Goal: Information Seeking & Learning: Learn about a topic

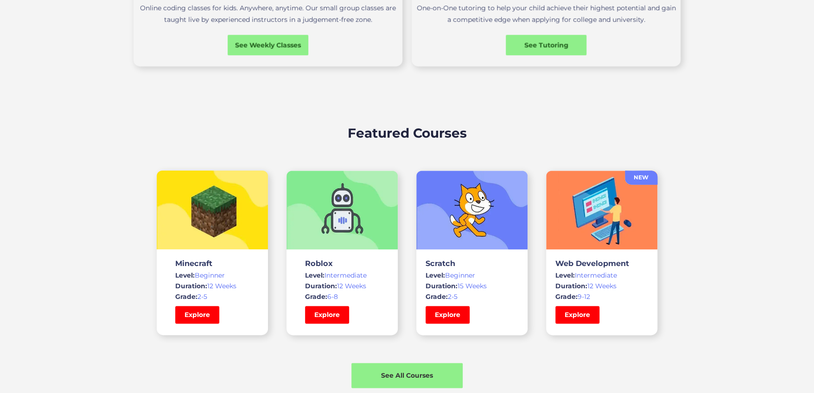
scroll to position [649, 0]
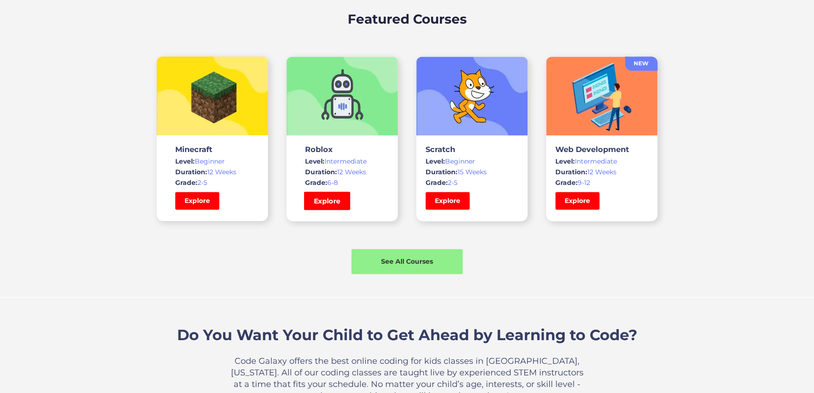
click at [322, 207] on link "Explore" at bounding box center [327, 200] width 46 height 19
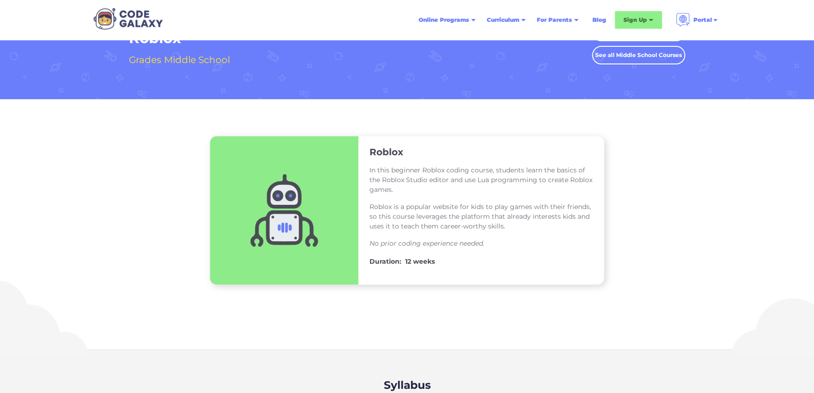
scroll to position [46, 0]
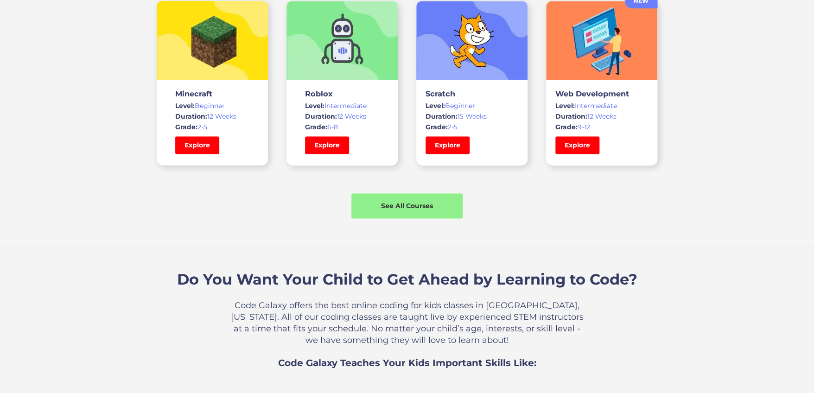
scroll to position [627, 0]
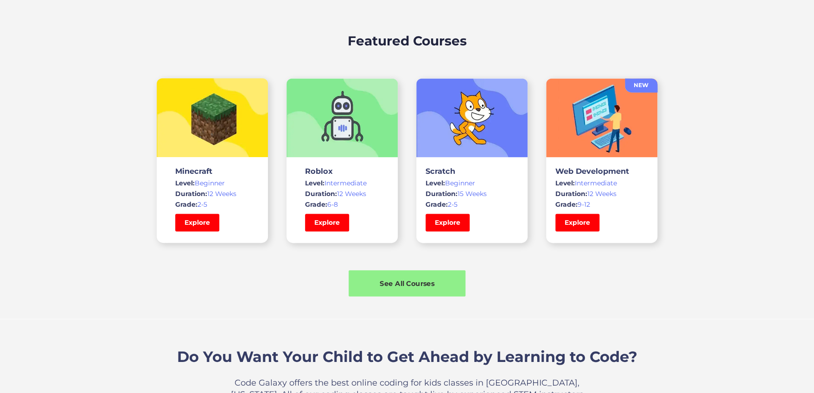
click at [392, 282] on div "See All Courses" at bounding box center [406, 283] width 117 height 10
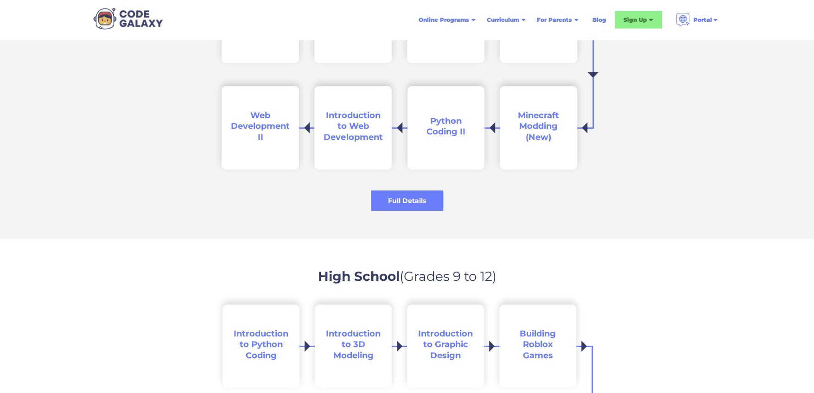
scroll to position [1528, 0]
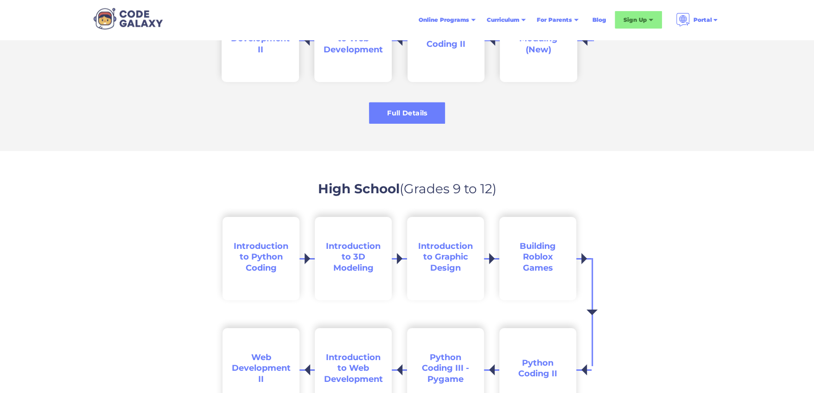
click at [405, 114] on div "Full Details" at bounding box center [407, 113] width 76 height 10
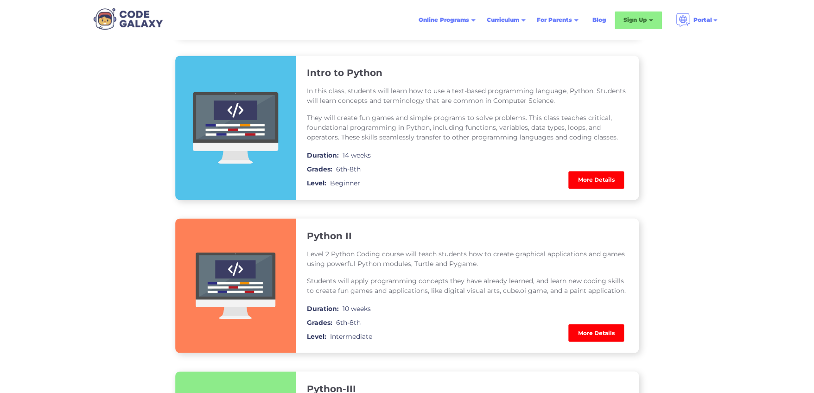
scroll to position [649, 0]
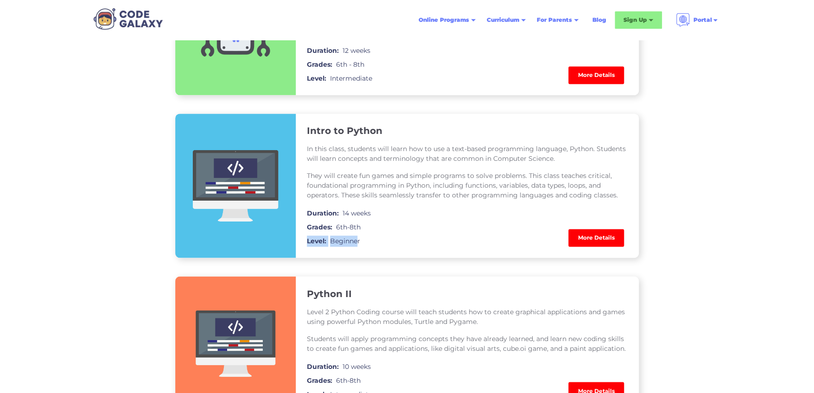
drag, startPoint x: 357, startPoint y: 244, endPoint x: 306, endPoint y: 245, distance: 51.0
click at [307, 245] on div "Level: Beginner" at bounding box center [467, 240] width 321 height 14
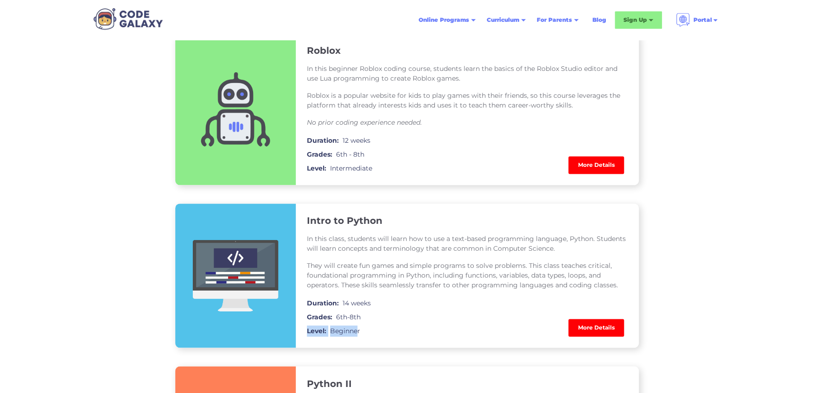
scroll to position [556, 0]
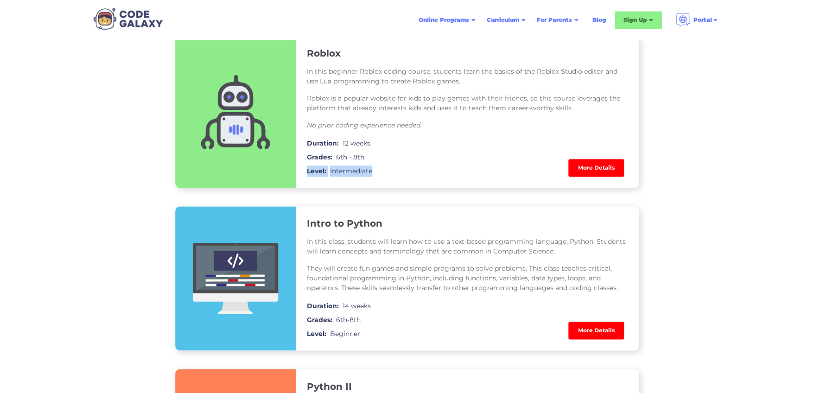
drag, startPoint x: 389, startPoint y: 175, endPoint x: 302, endPoint y: 184, distance: 87.1
click at [302, 184] on div "Roblox In this beginner Roblox coding course, students learn the basics of the …" at bounding box center [467, 111] width 343 height 151
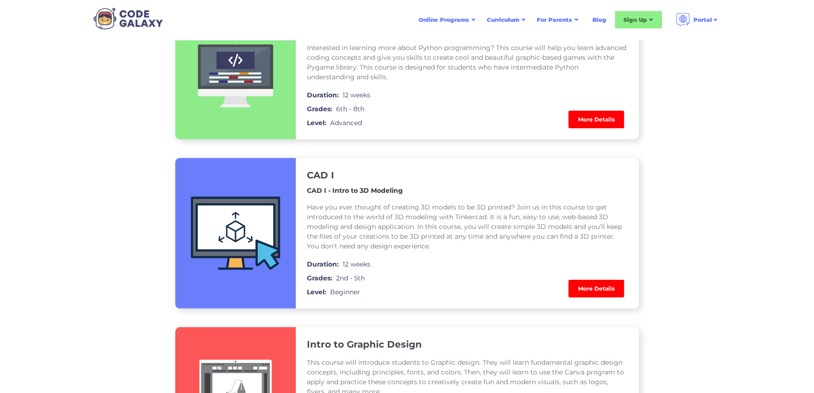
scroll to position [1066, 0]
